Goal: Task Accomplishment & Management: Use online tool/utility

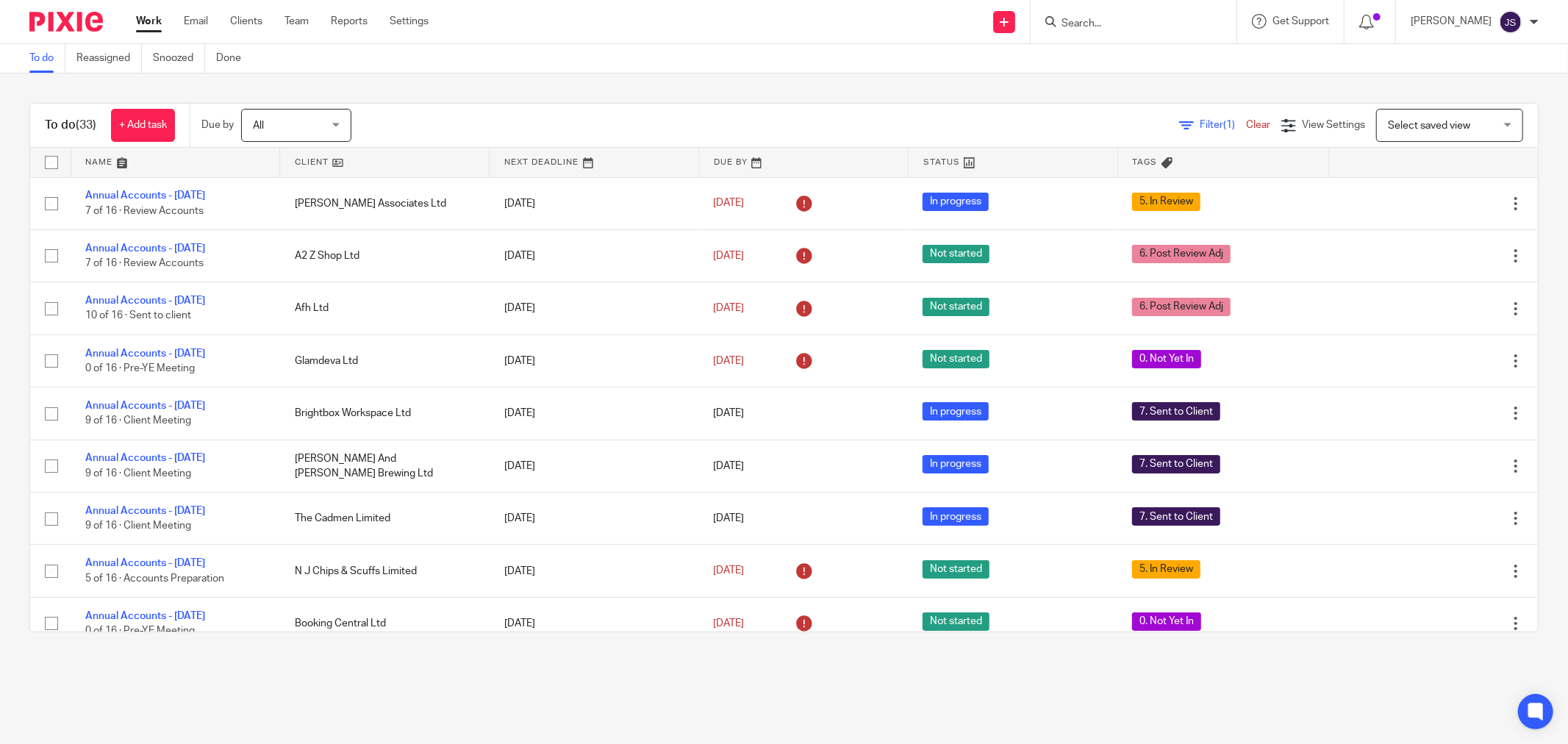
click at [1122, 20] on input "Search" at bounding box center [1125, 25] width 132 height 14
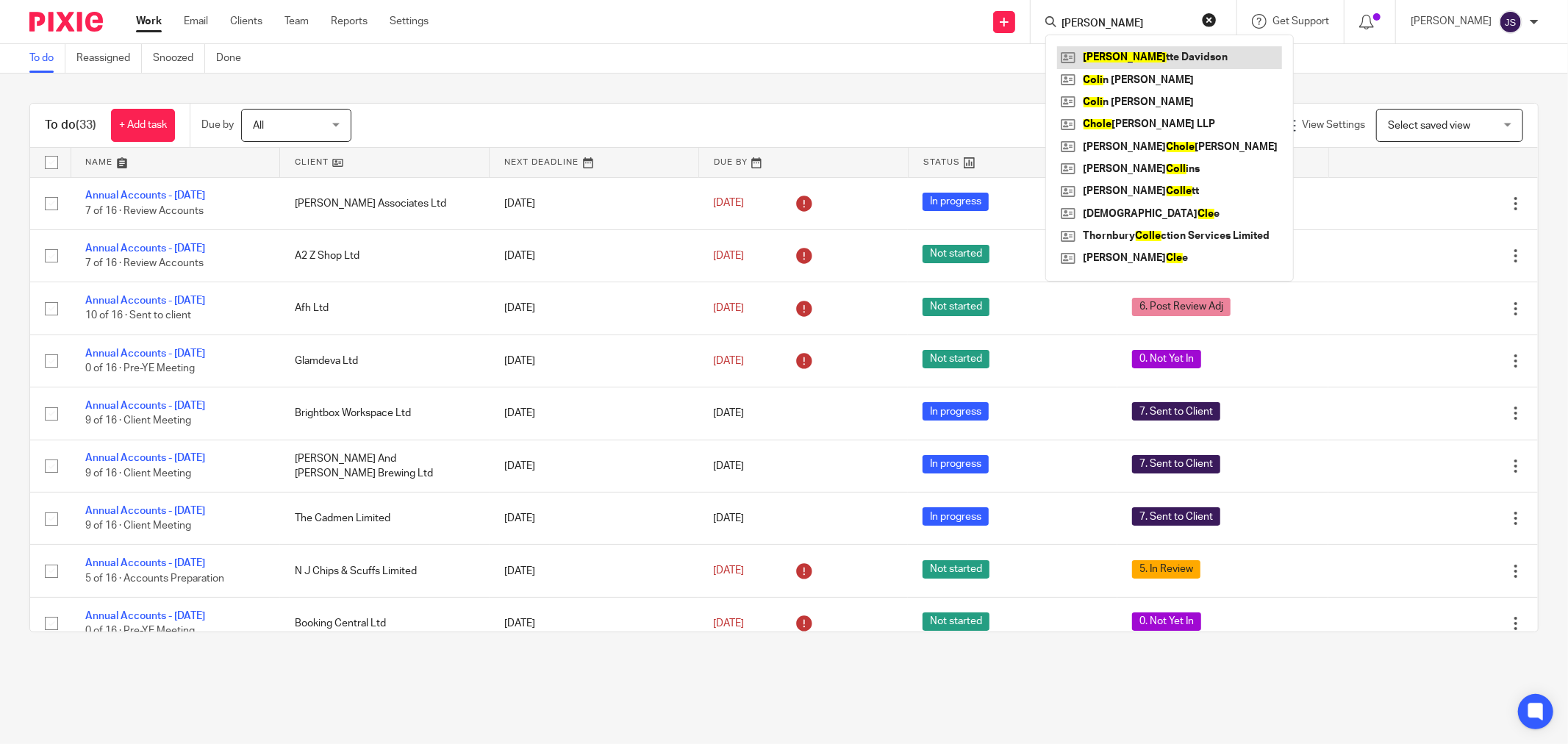
type input "cole"
click at [1125, 51] on link at bounding box center [1170, 57] width 225 height 22
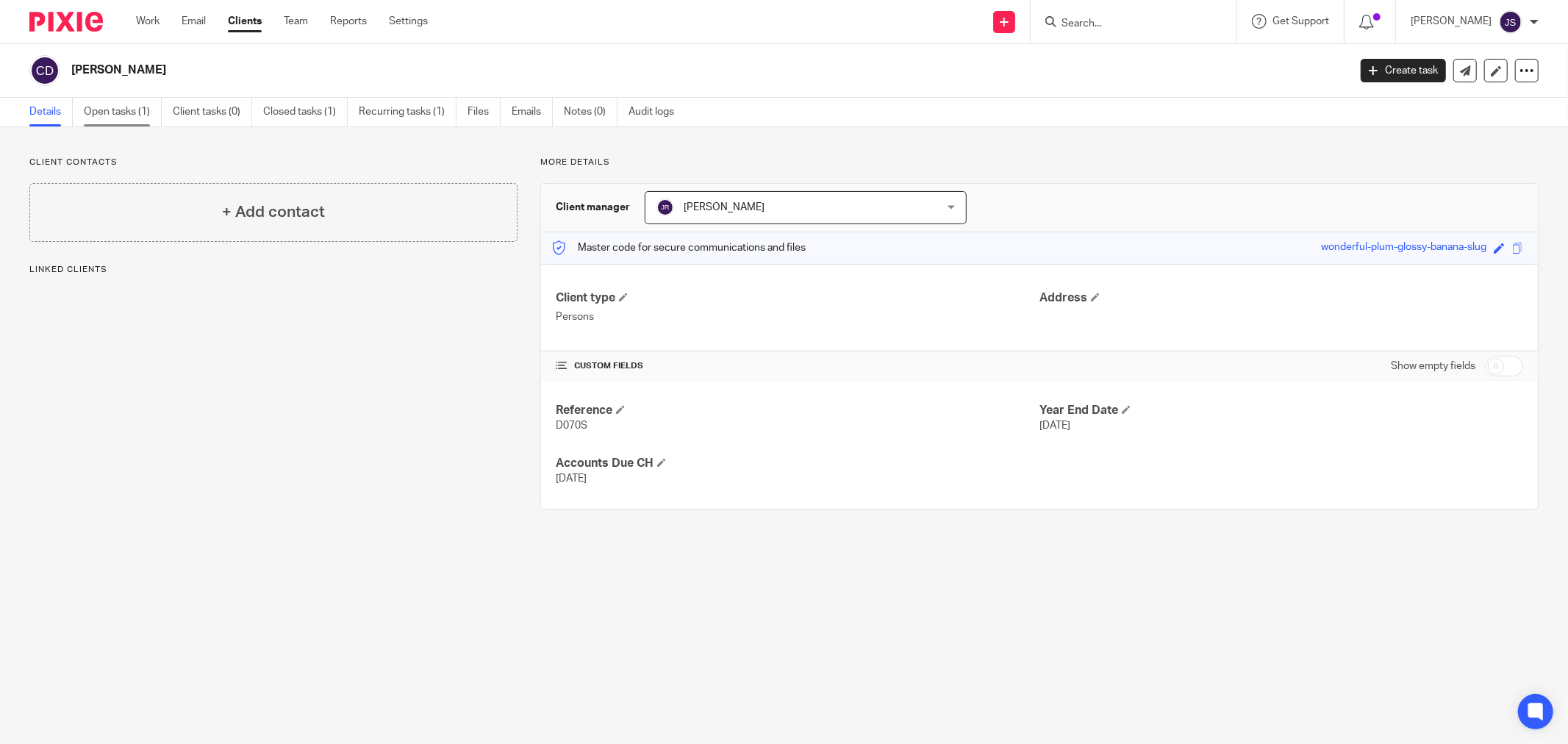
click at [104, 114] on link "Open tasks (1)" at bounding box center [122, 112] width 78 height 29
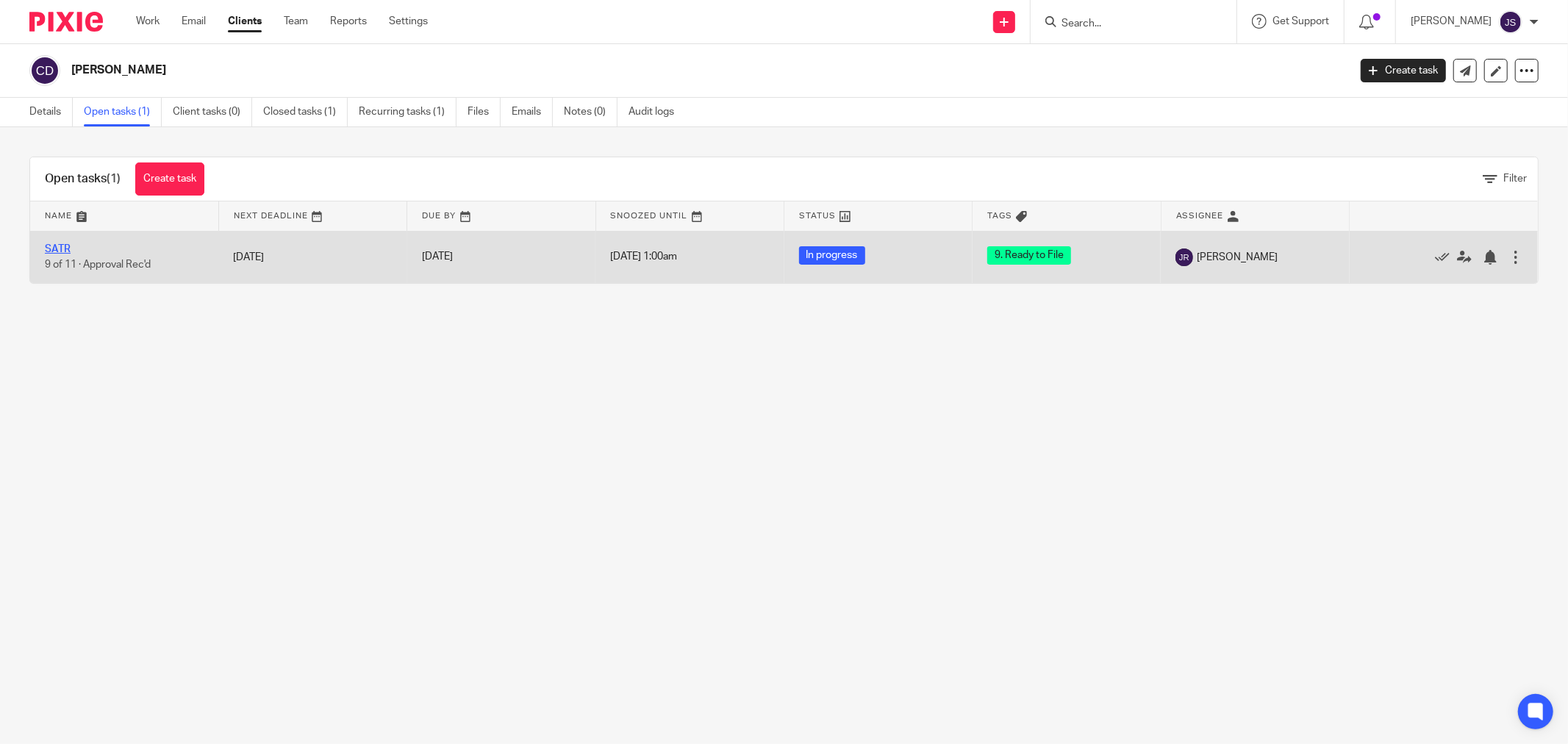
click at [65, 248] on link "SATR" at bounding box center [58, 249] width 26 height 10
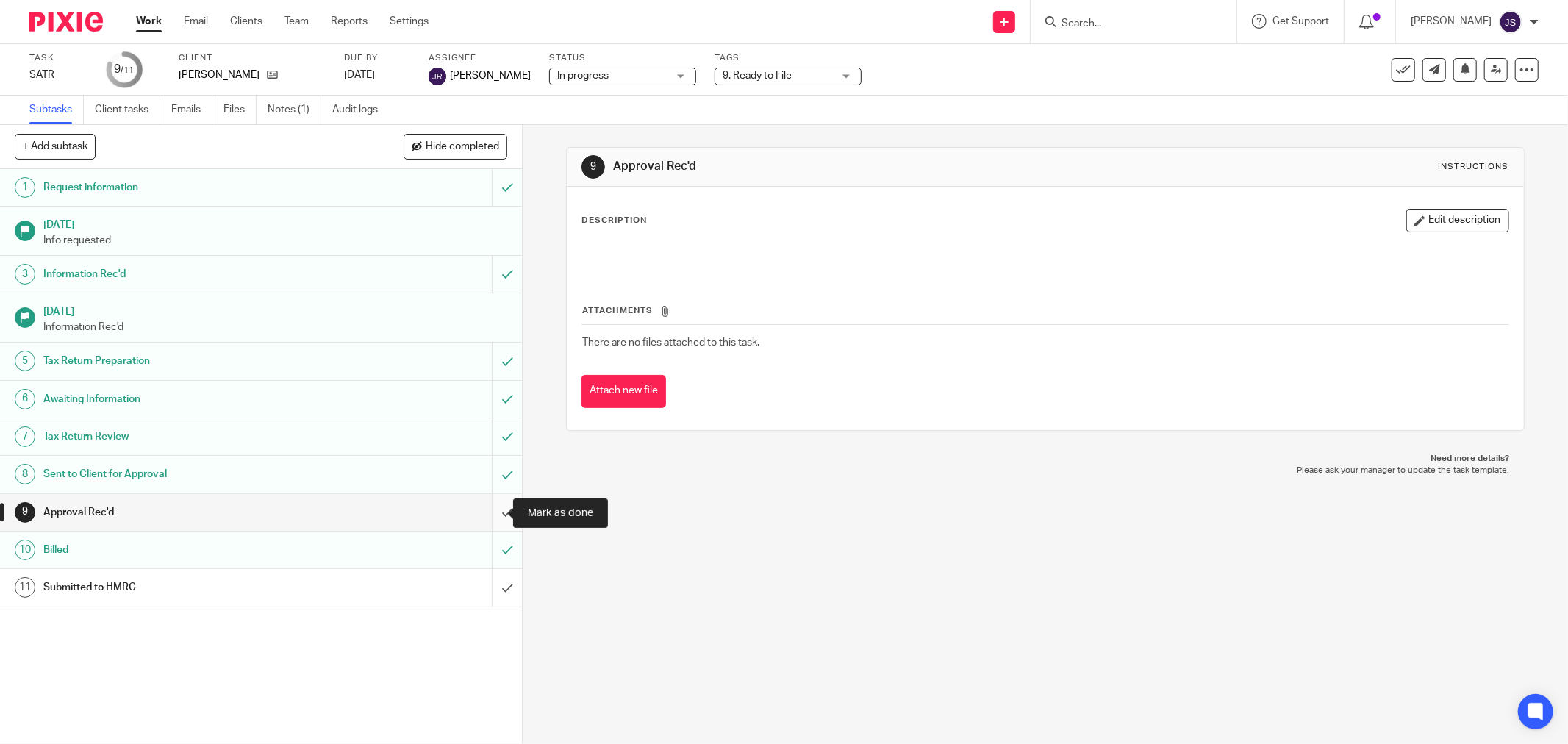
click at [498, 511] on input "submit" at bounding box center [261, 511] width 522 height 37
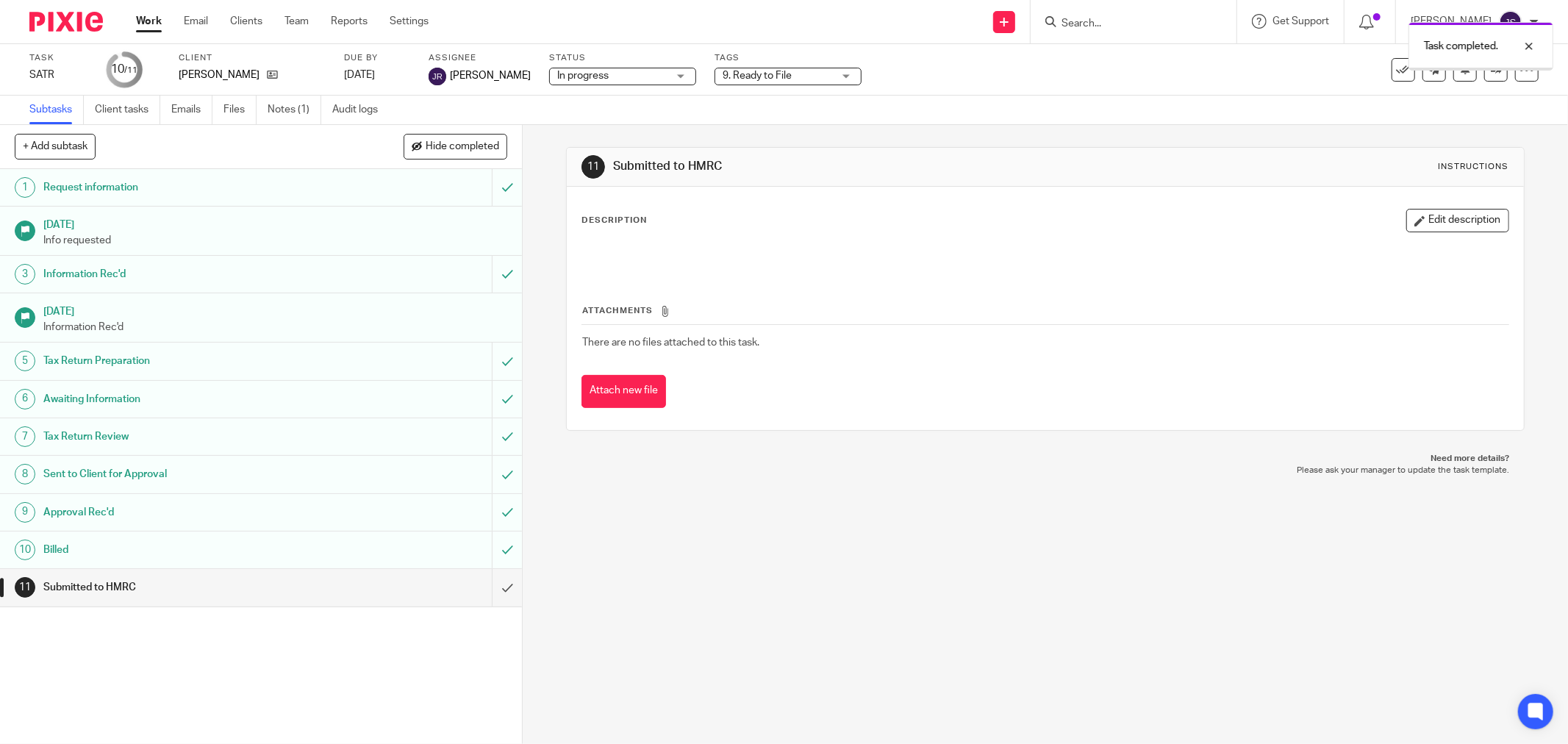
click at [763, 77] on span "9. Ready to File" at bounding box center [757, 76] width 69 height 10
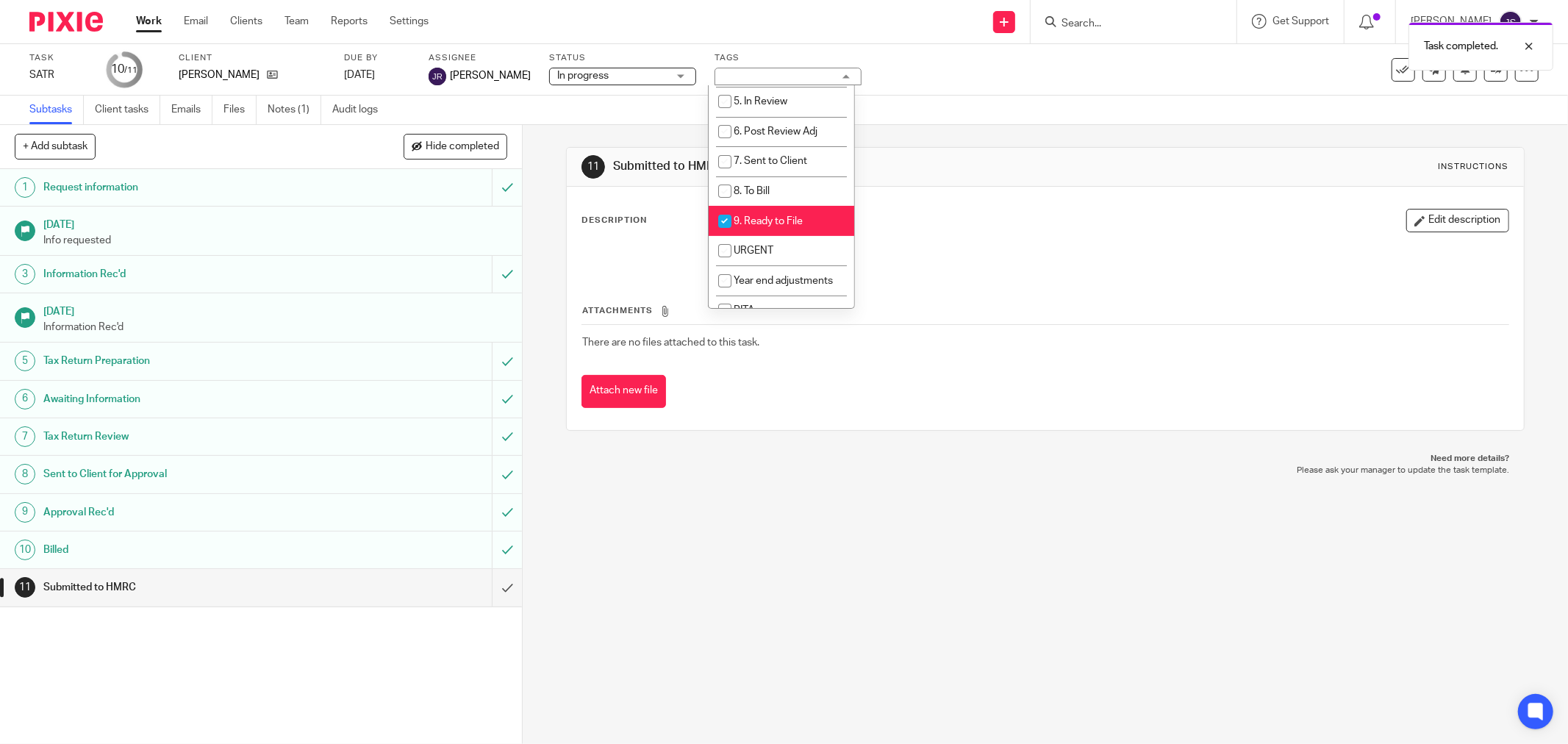
scroll to position [163, 0]
click at [772, 222] on span "9. Ready to File" at bounding box center [767, 221] width 69 height 10
checkbox input "false"
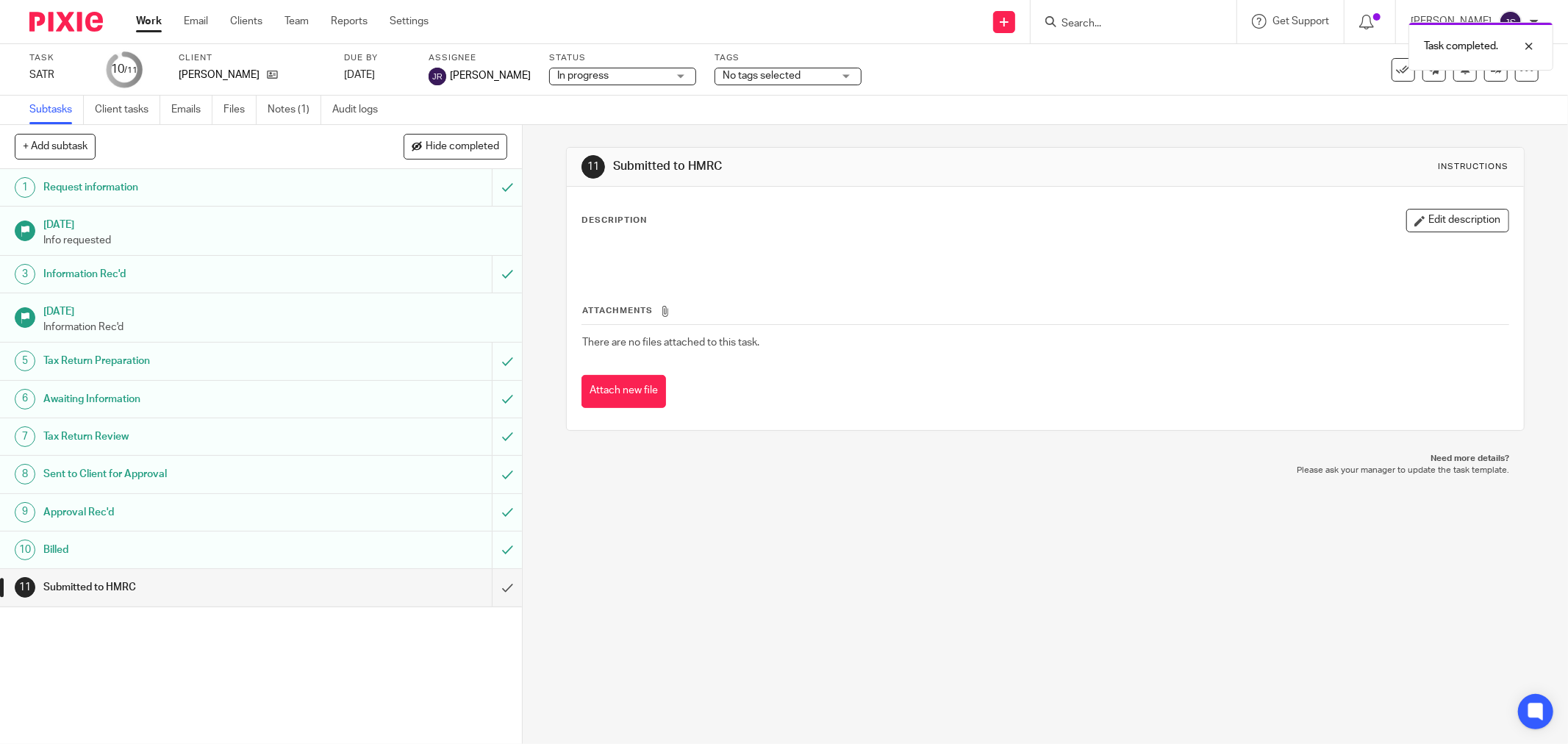
drag, startPoint x: 574, startPoint y: 579, endPoint x: 562, endPoint y: 577, distance: 12.2
click at [571, 579] on div "11 Submitted to HMRC Instructions Description Edit description Attachments Ther…" at bounding box center [1045, 435] width 1045 height 619
click at [494, 588] on input "submit" at bounding box center [261, 586] width 522 height 37
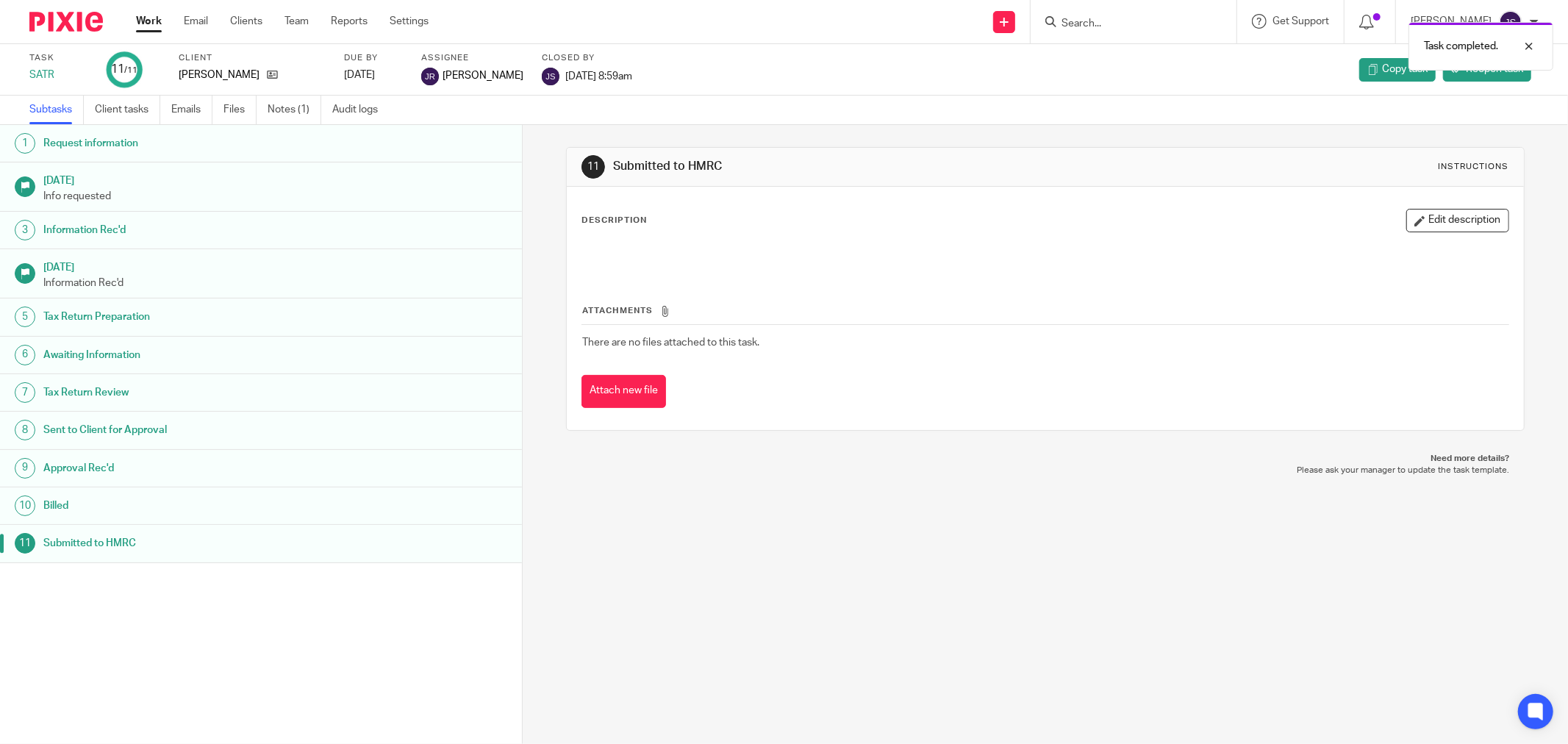
click at [62, 20] on img at bounding box center [66, 21] width 73 height 20
